Goal: Task Accomplishment & Management: Use online tool/utility

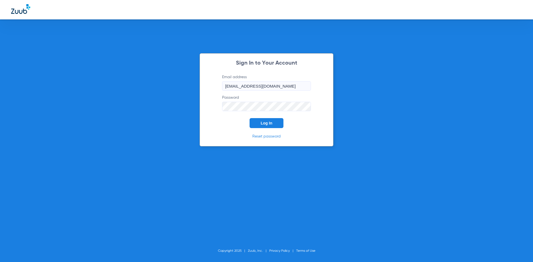
click at [253, 125] on button "Log In" at bounding box center [267, 123] width 34 height 10
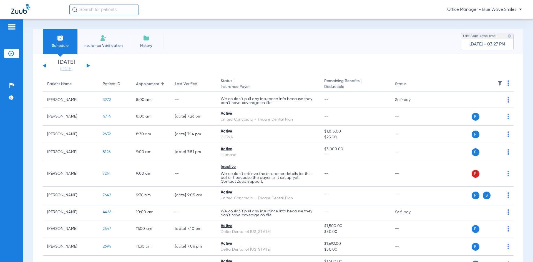
click at [62, 37] on img at bounding box center [60, 38] width 7 height 7
click at [8, 49] on li "Insurance Verification" at bounding box center [11, 53] width 15 height 9
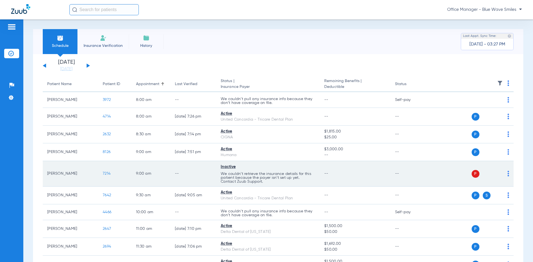
click at [103, 174] on span "7214" at bounding box center [107, 174] width 8 height 4
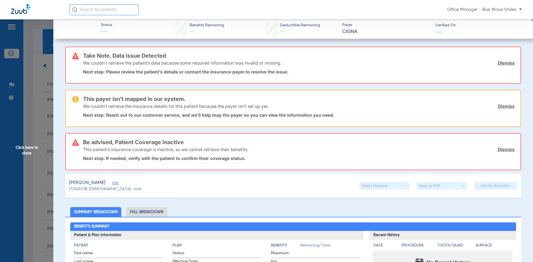
click at [502, 149] on link "Dismiss" at bounding box center [506, 150] width 17 height 6
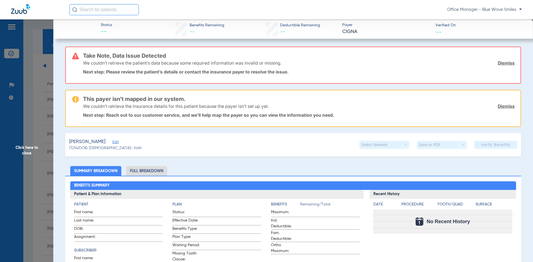
click at [495, 109] on div "We couldn’t retrieve the insurance details for this patient because the payer i…" at bounding box center [299, 106] width 432 height 14
click at [498, 107] on link "Dismiss" at bounding box center [506, 107] width 17 height 6
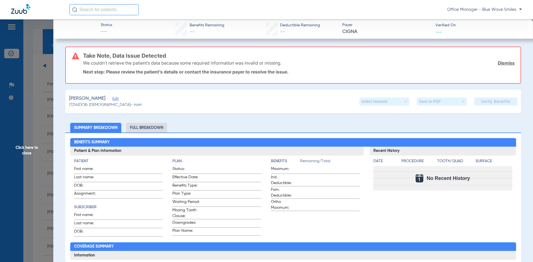
click at [499, 61] on link "Dismiss" at bounding box center [506, 63] width 17 height 6
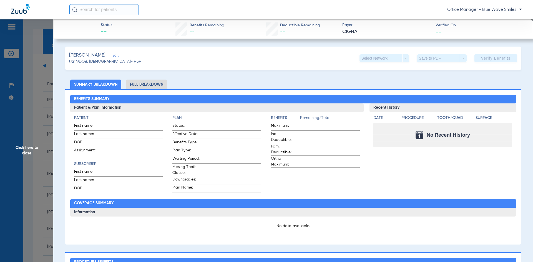
click at [29, 64] on span "Click here to close" at bounding box center [26, 150] width 53 height 262
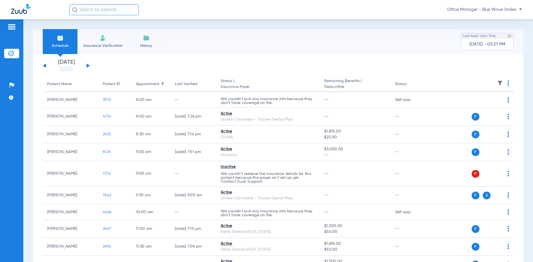
click at [10, 54] on img at bounding box center [11, 54] width 6 height 6
click at [11, 48] on div "Patients Insurance Verification Setup Help Center Settings" at bounding box center [11, 150] width 23 height 262
click at [11, 50] on li "Insurance Verification" at bounding box center [11, 53] width 15 height 9
click at [111, 44] on span "Insurance Verification" at bounding box center [103, 46] width 43 height 6
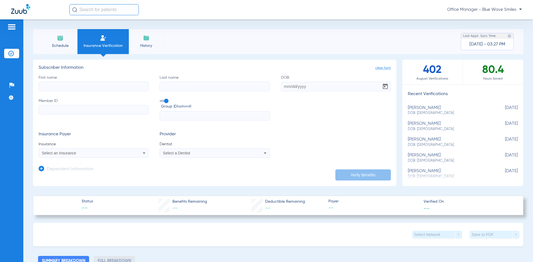
click at [435, 109] on div "[PERSON_NAME]: [DEMOGRAPHIC_DATA]" at bounding box center [449, 110] width 82 height 10
type input "[PERSON_NAME]"
type input "Vara"
type input "[DATE]"
type input "569519042"
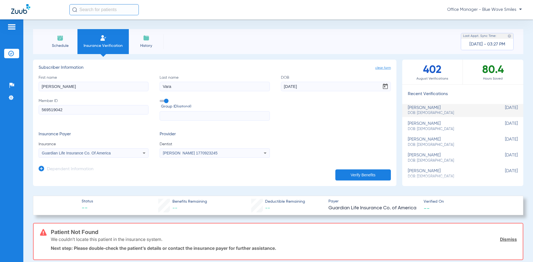
click at [142, 154] on icon at bounding box center [144, 153] width 7 height 7
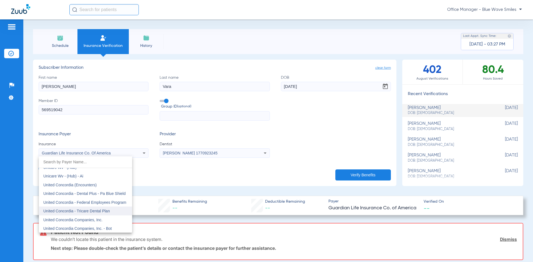
scroll to position [3259, 0]
click at [52, 193] on span "United Concordia (Encounters)" at bounding box center [69, 193] width 53 height 4
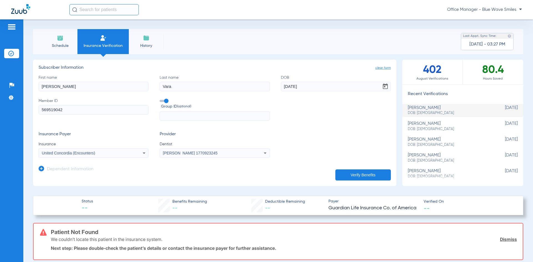
click at [353, 178] on button "Verify Benefits" at bounding box center [363, 175] width 56 height 11
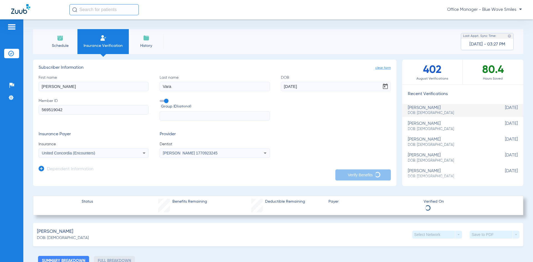
click at [519, 9] on span "Office Manager - Blue Wave Smiles" at bounding box center [484, 10] width 75 height 6
click at [519, 9] on div at bounding box center [266, 131] width 533 height 262
